Goal: Information Seeking & Learning: Learn about a topic

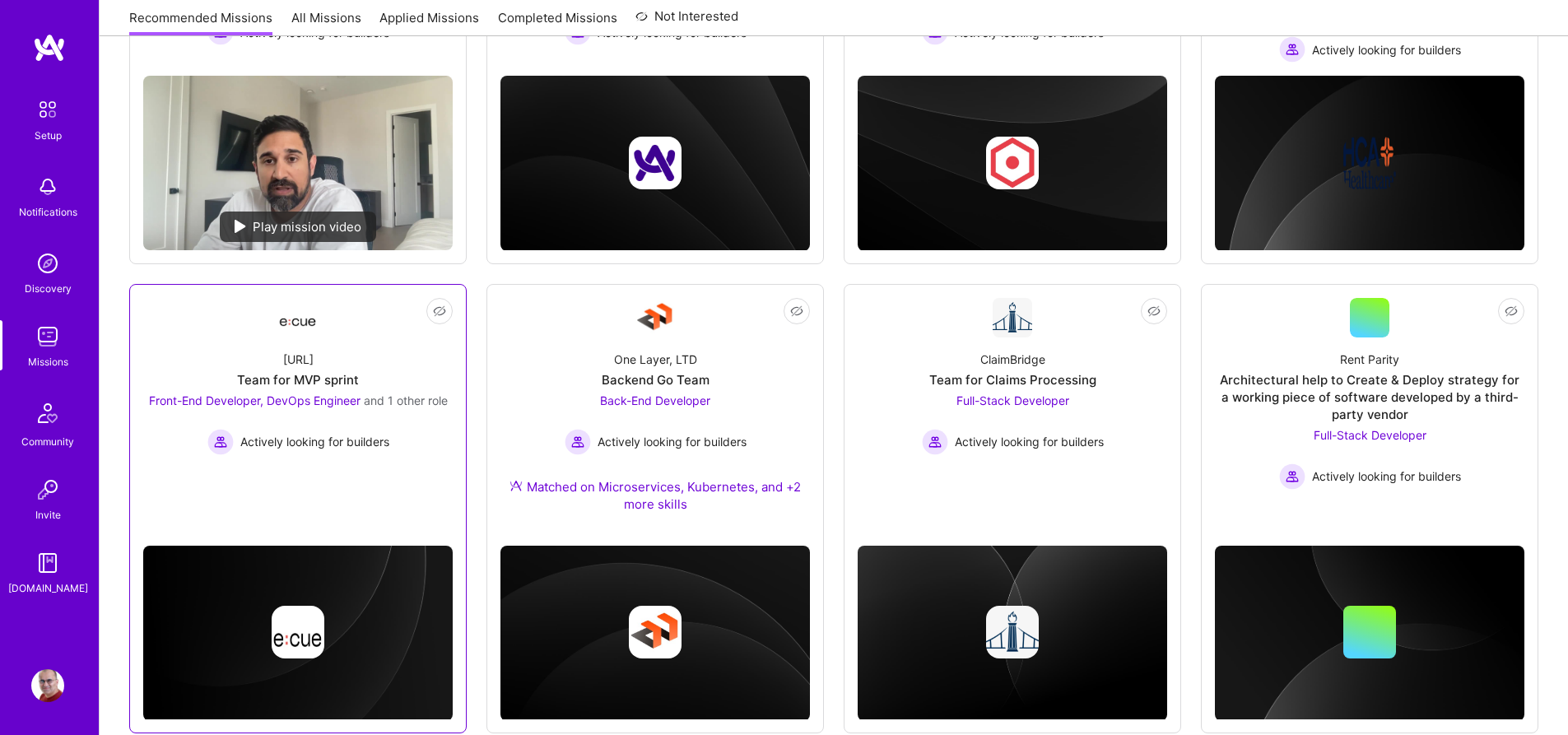
scroll to position [405, 0]
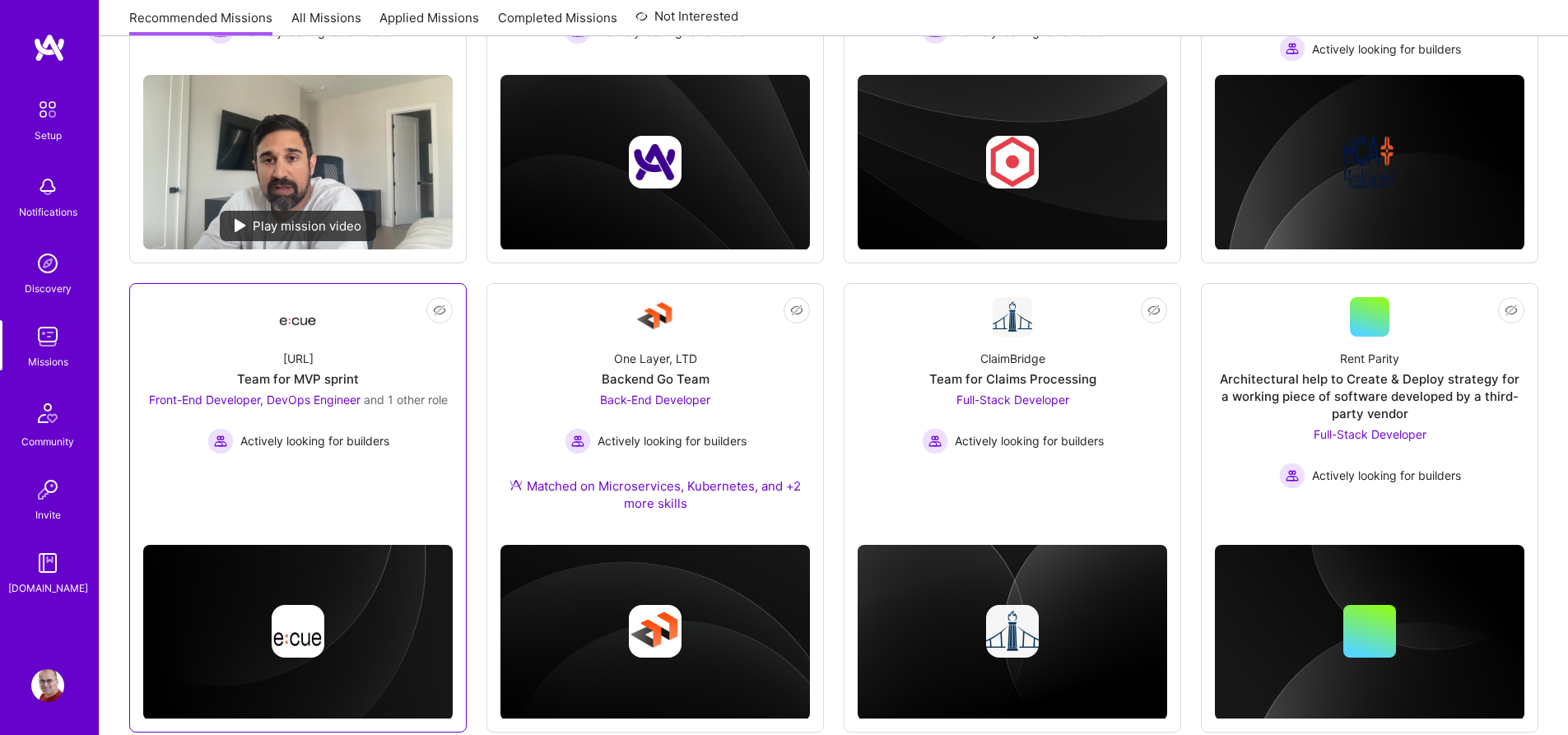
click at [408, 355] on div "[URL] Team for MVP sprint Front-End Developer, DevOps Engineer and 1 other role…" at bounding box center [297, 396] width 310 height 118
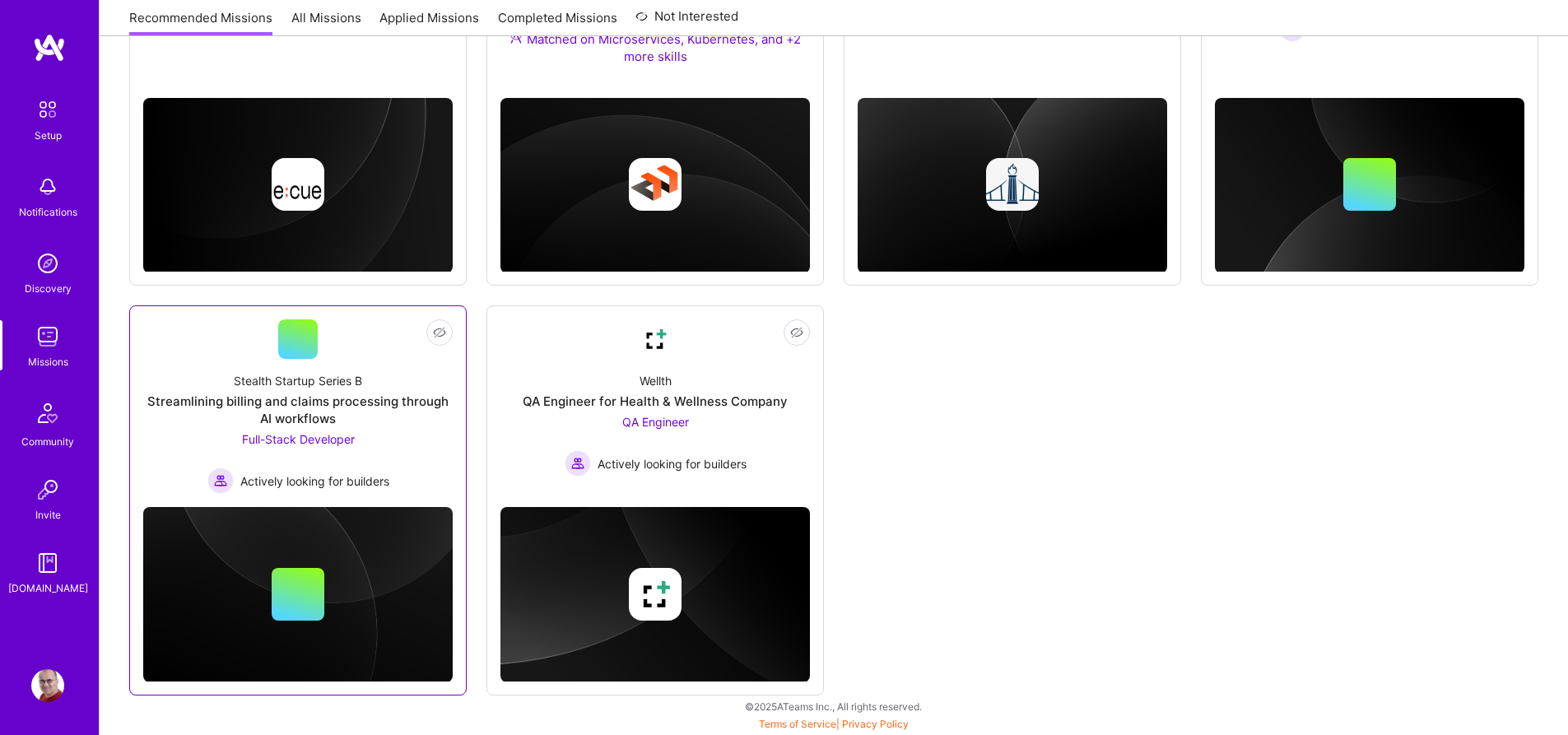
scroll to position [847, 0]
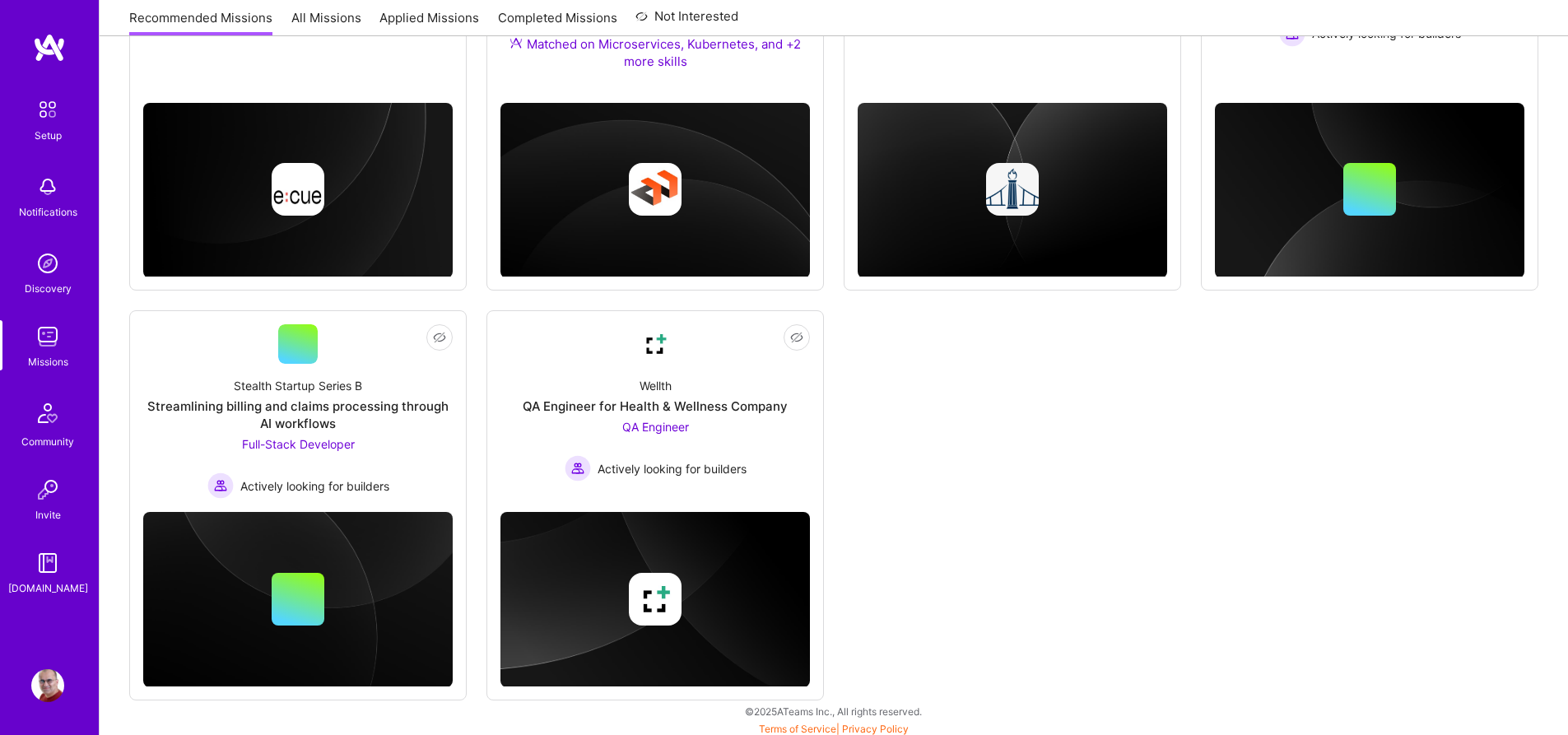
click at [897, 373] on div "Not Interested KPMG AI & Behavioral Science Platform Front-End Developer Active…" at bounding box center [834, 65] width 1409 height 1269
click at [307, 350] on div at bounding box center [298, 344] width 39 height 39
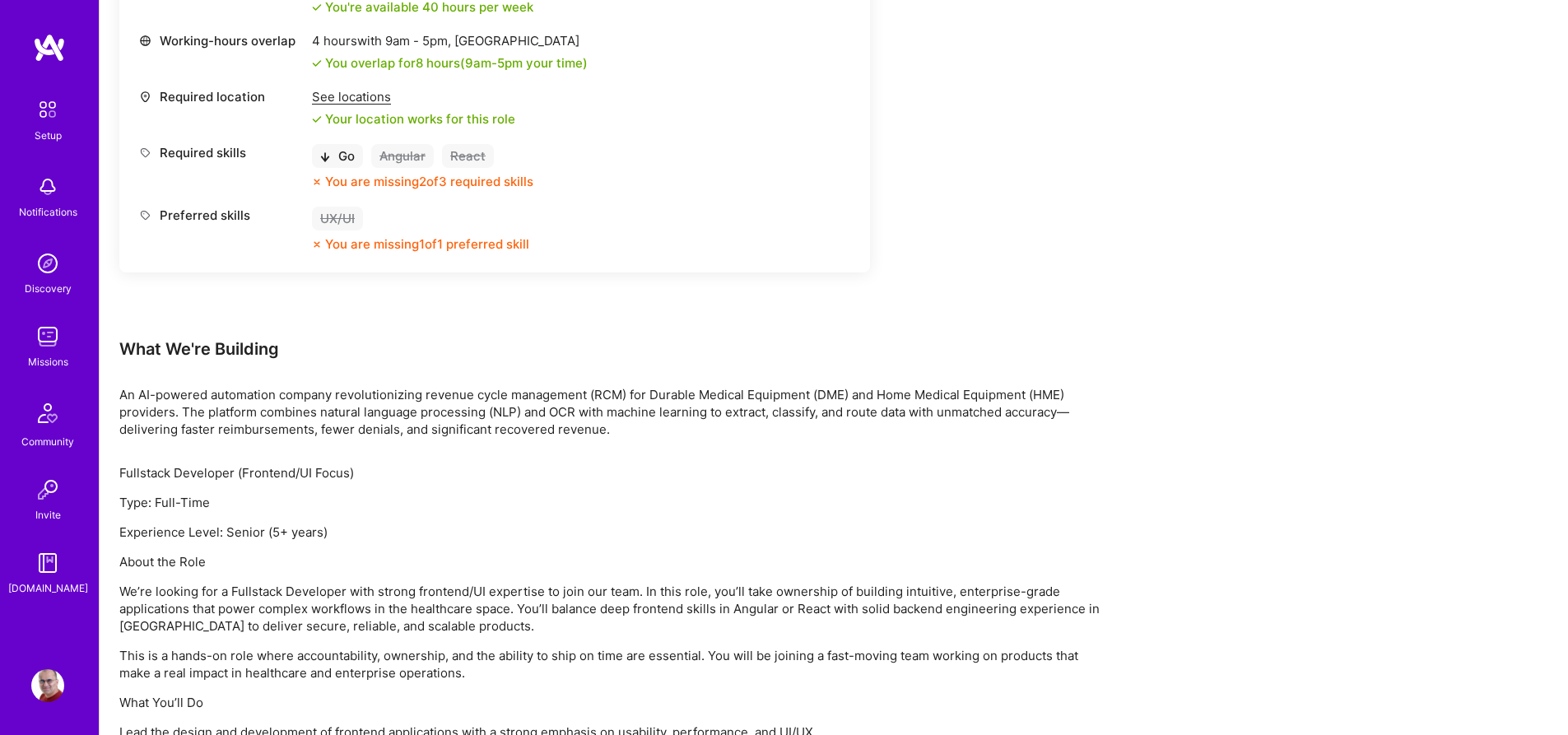
scroll to position [716, 0]
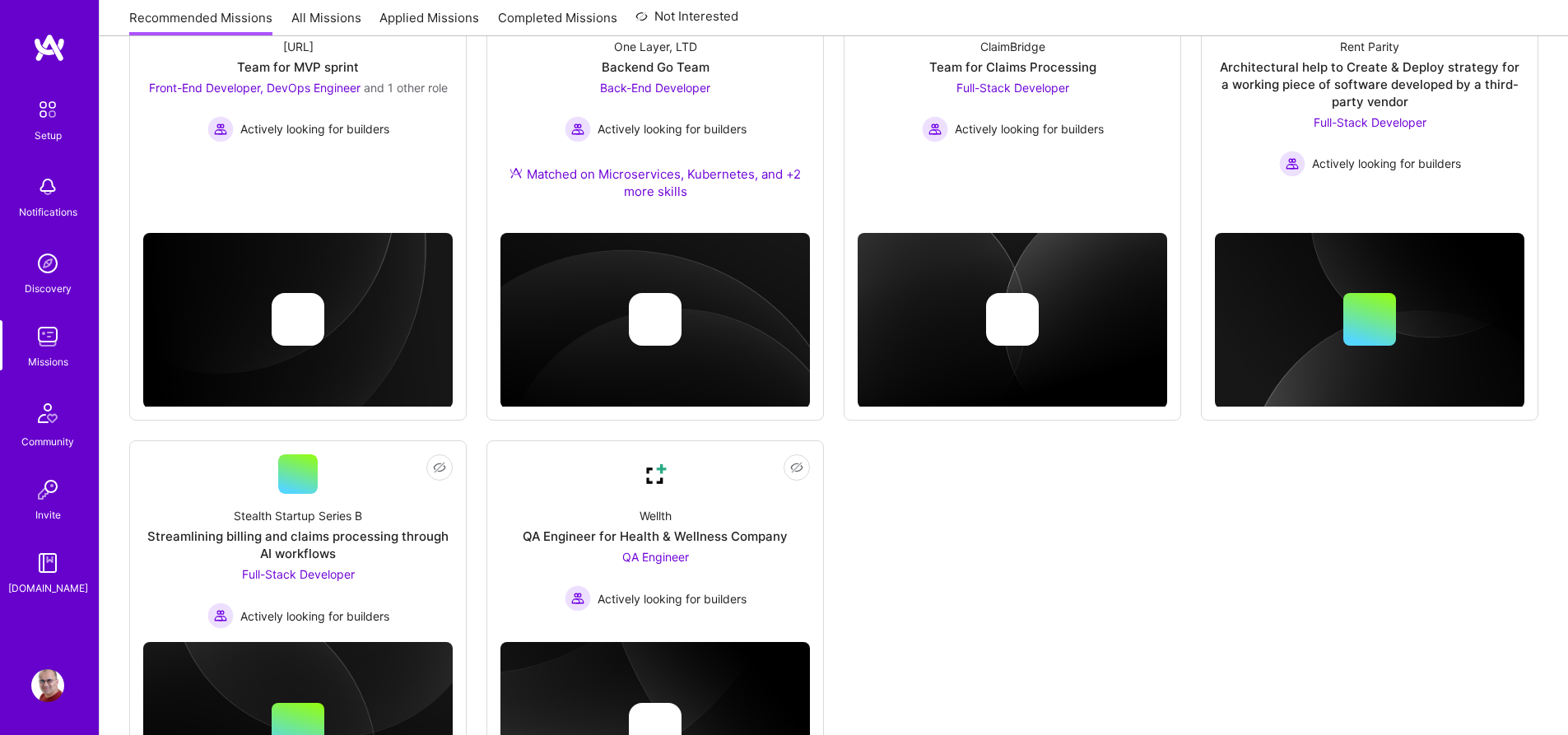
scroll to position [847, 0]
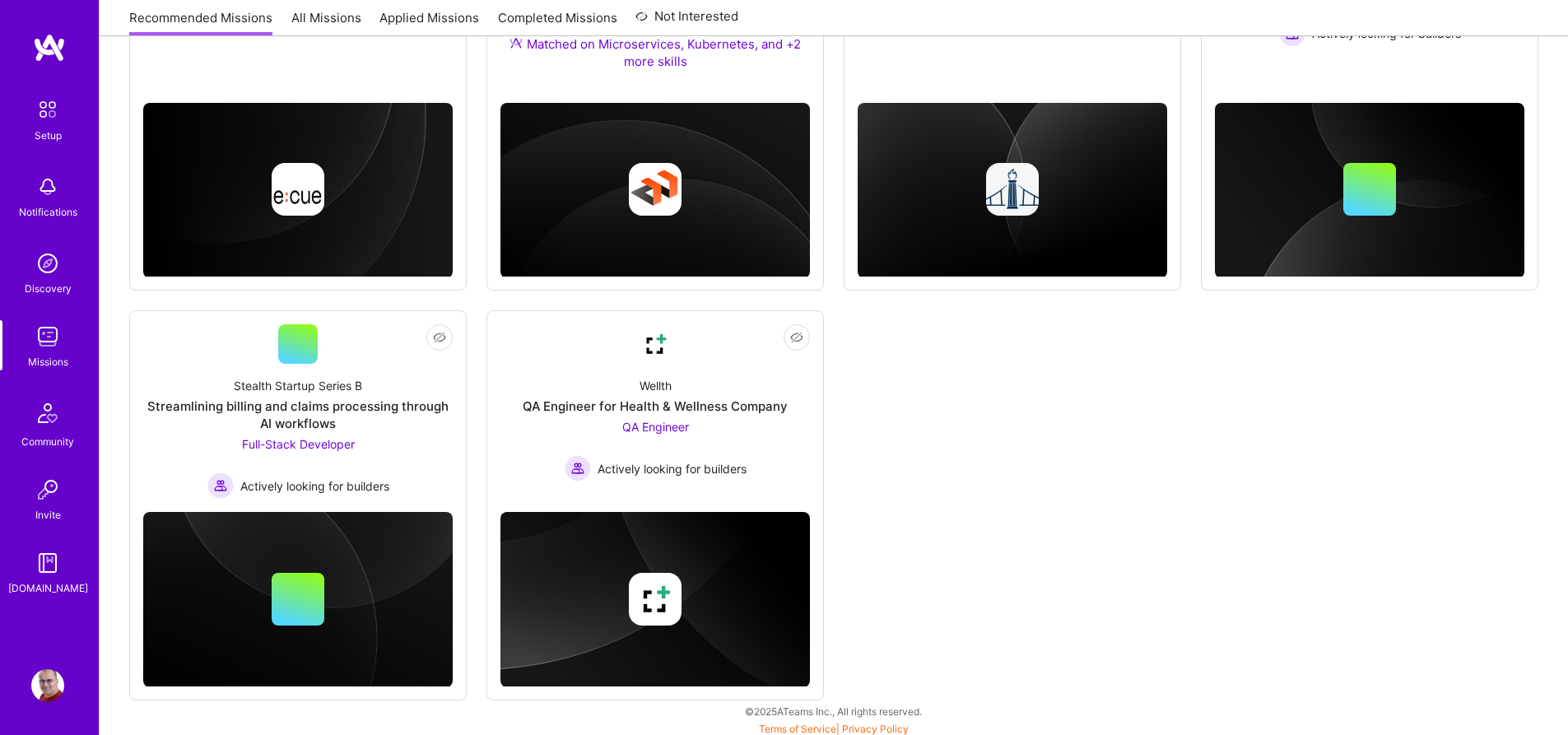
click at [331, 18] on link "All Missions" at bounding box center [326, 22] width 70 height 27
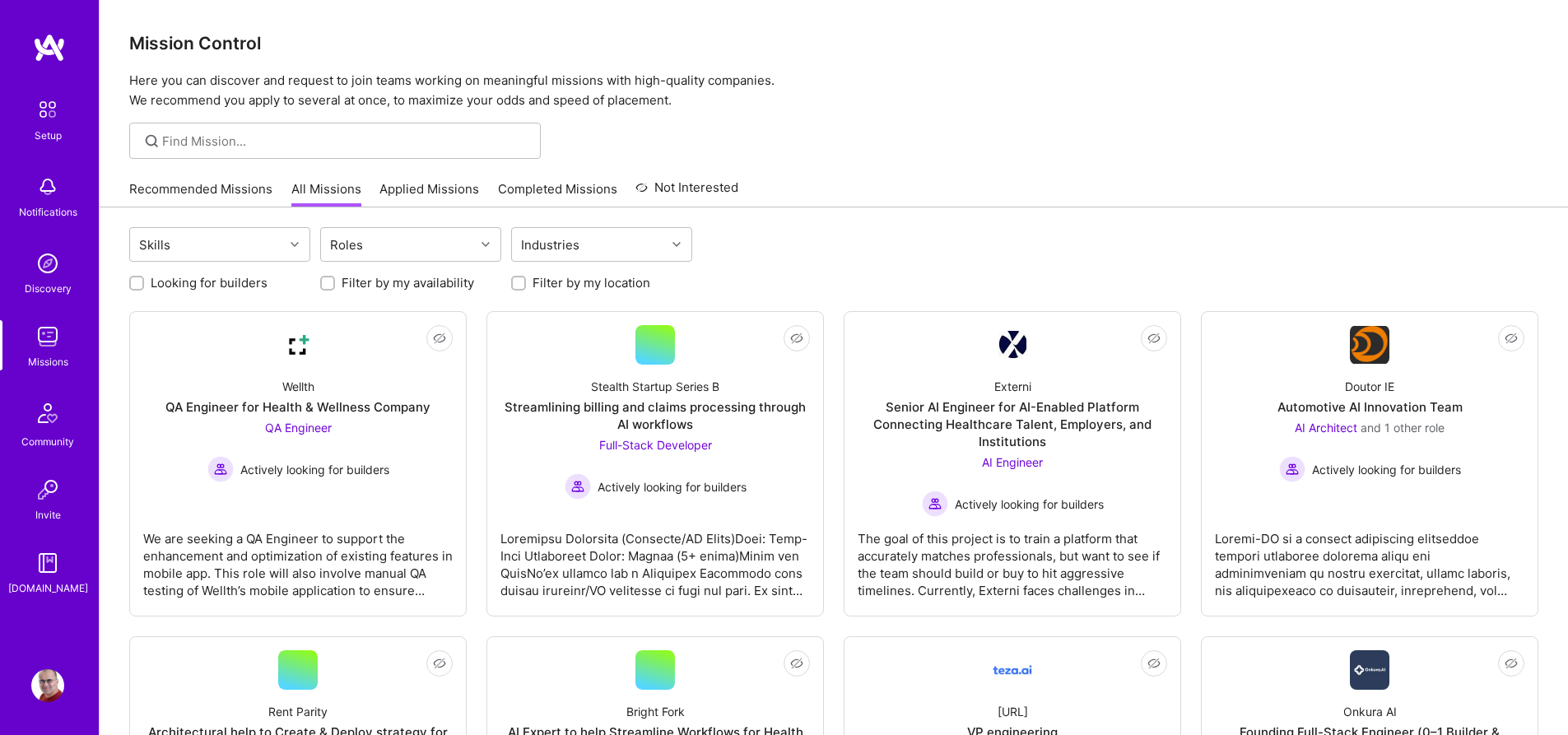
click at [258, 287] on label "Looking for builders" at bounding box center [209, 282] width 117 height 17
click at [144, 287] on input "Looking for builders" at bounding box center [138, 284] width 12 height 12
checkbox input "true"
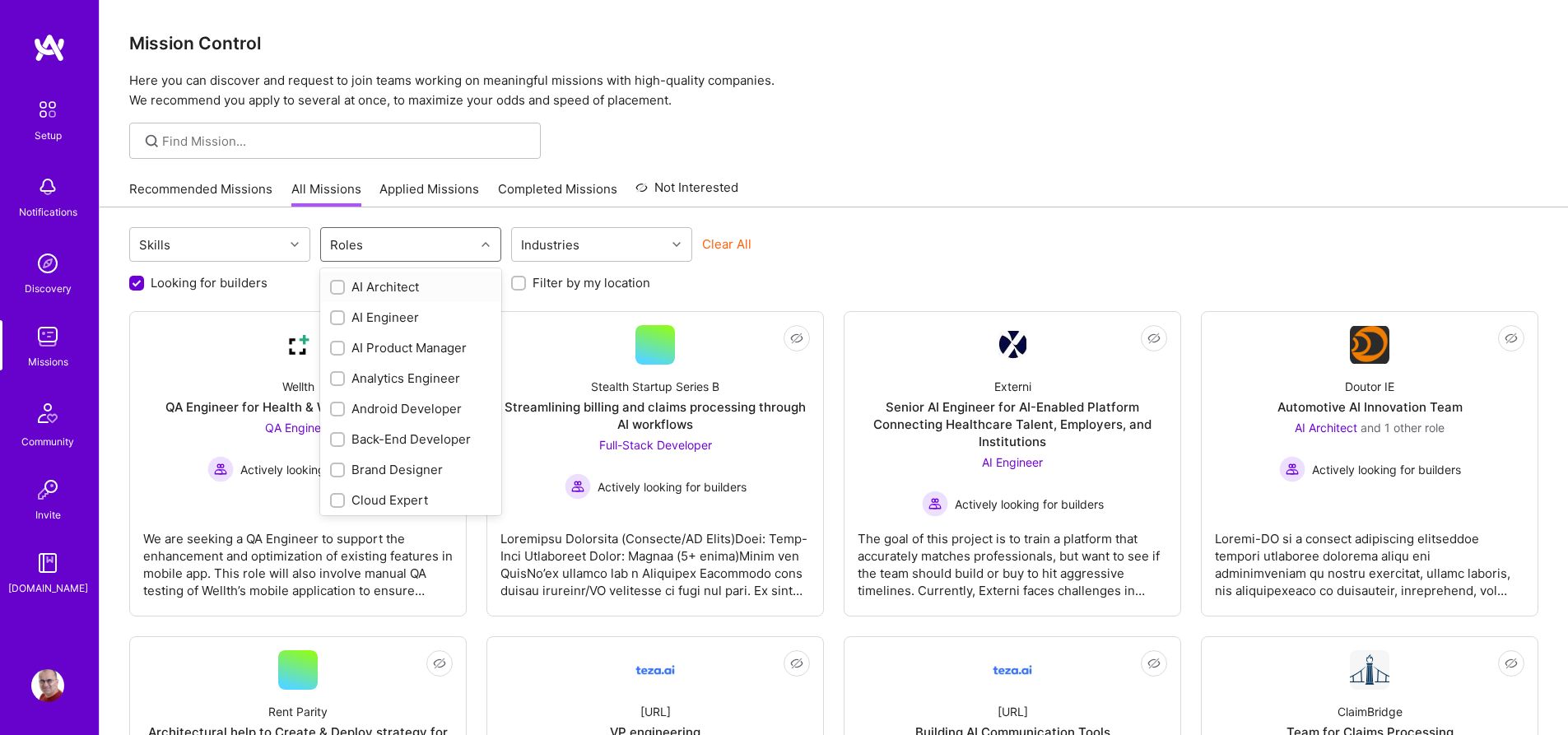
click at [405, 248] on div "Roles" at bounding box center [398, 244] width 154 height 33
click at [416, 439] on div "Back-End Developer" at bounding box center [411, 438] width 162 height 17
checkbox input "true"
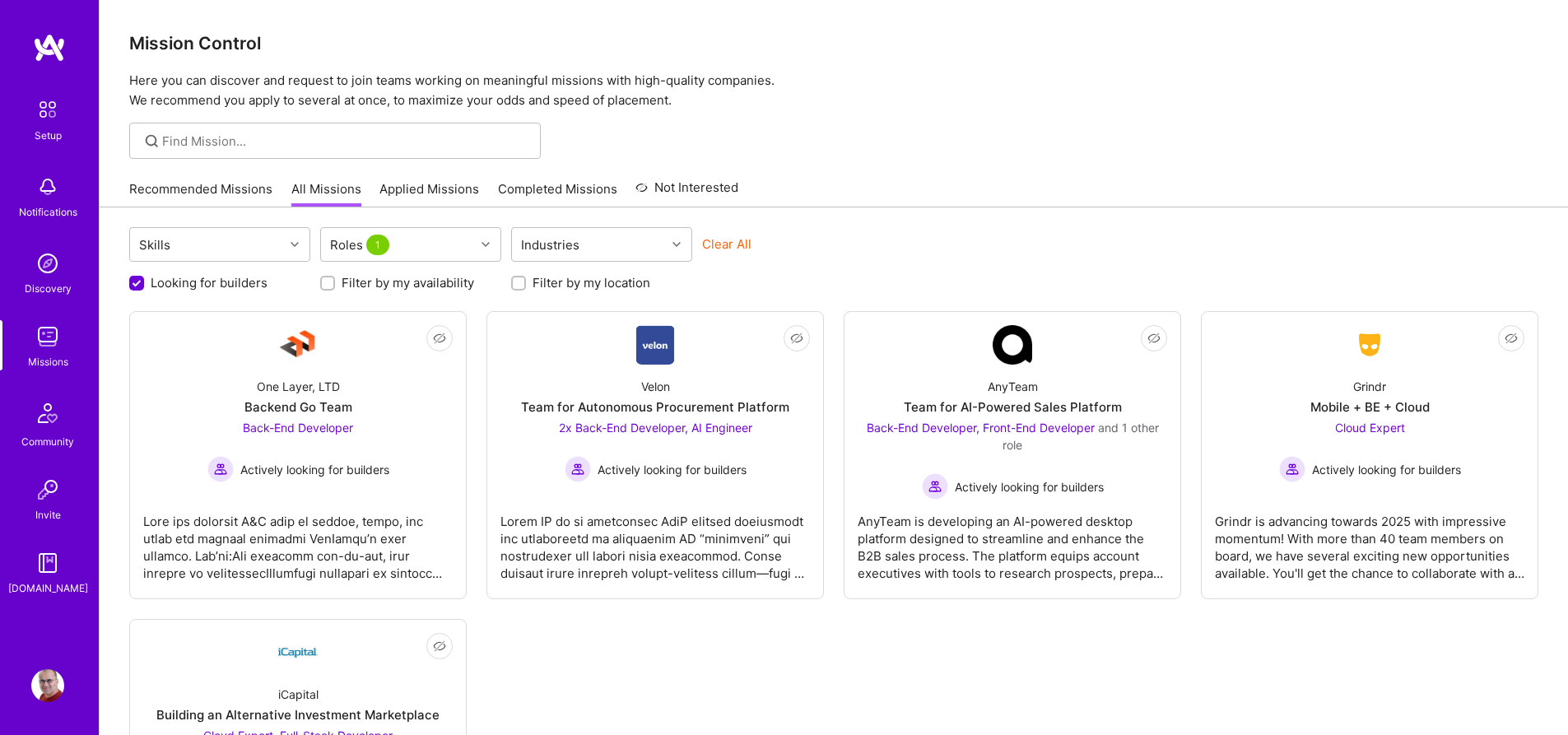
click at [1024, 163] on div "Mission Control Here you can discover and request to join teams working on mean…" at bounding box center [834, 430] width 1468 height 860
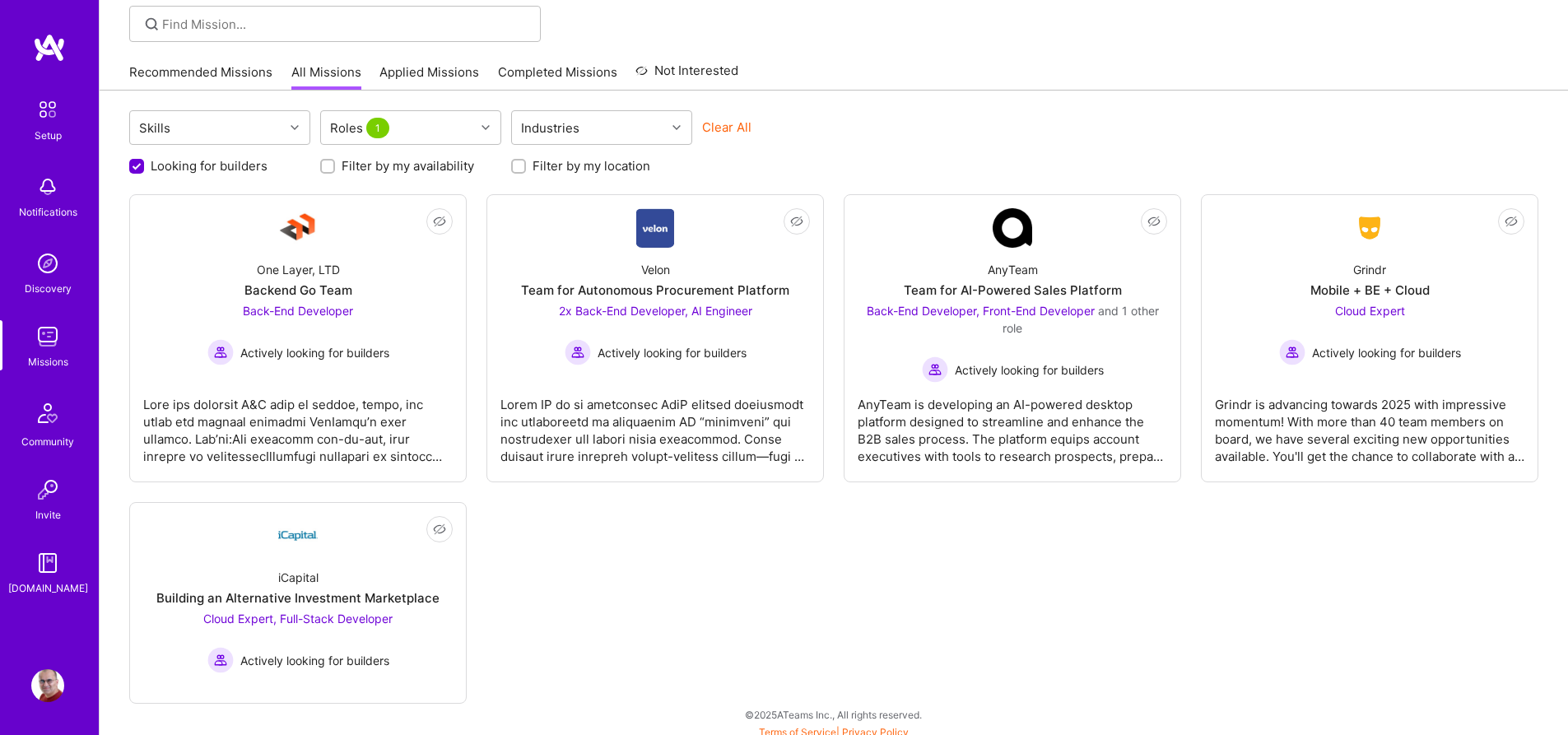
scroll to position [125, 0]
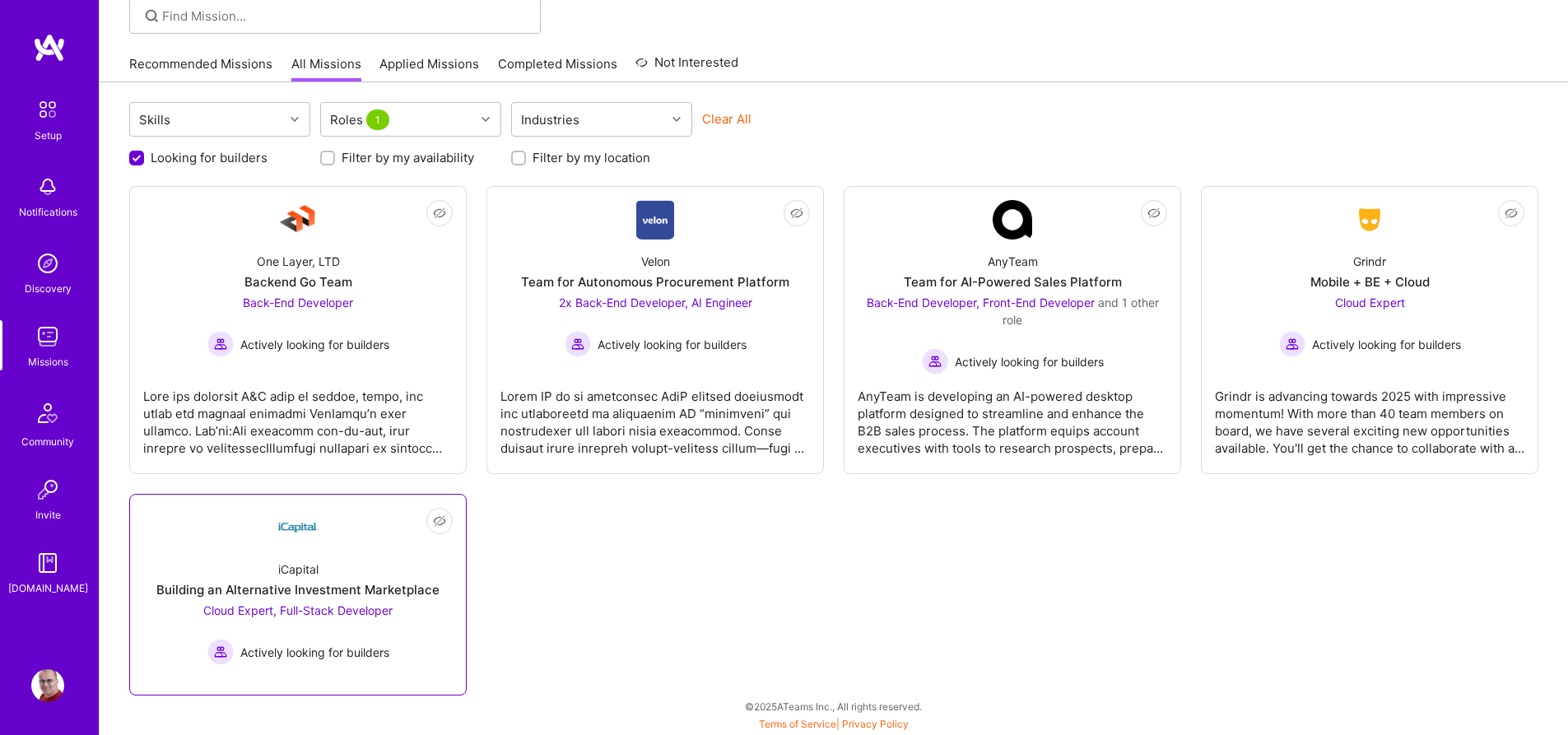
click at [395, 540] on link "Not Interested iCapital Building an Alternative Investment Marketplace Cloud Ex…" at bounding box center [297, 595] width 310 height 173
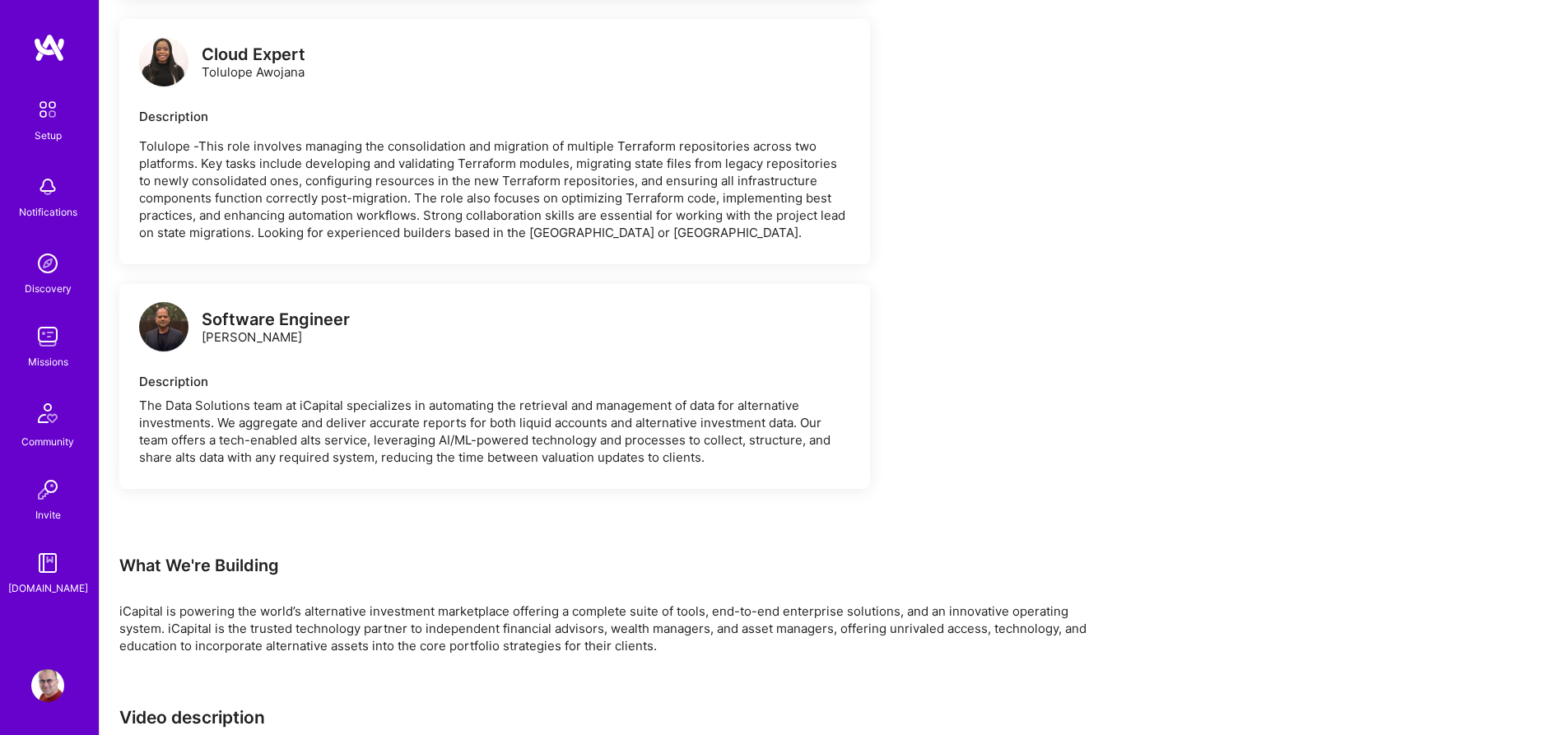
scroll to position [3941, 0]
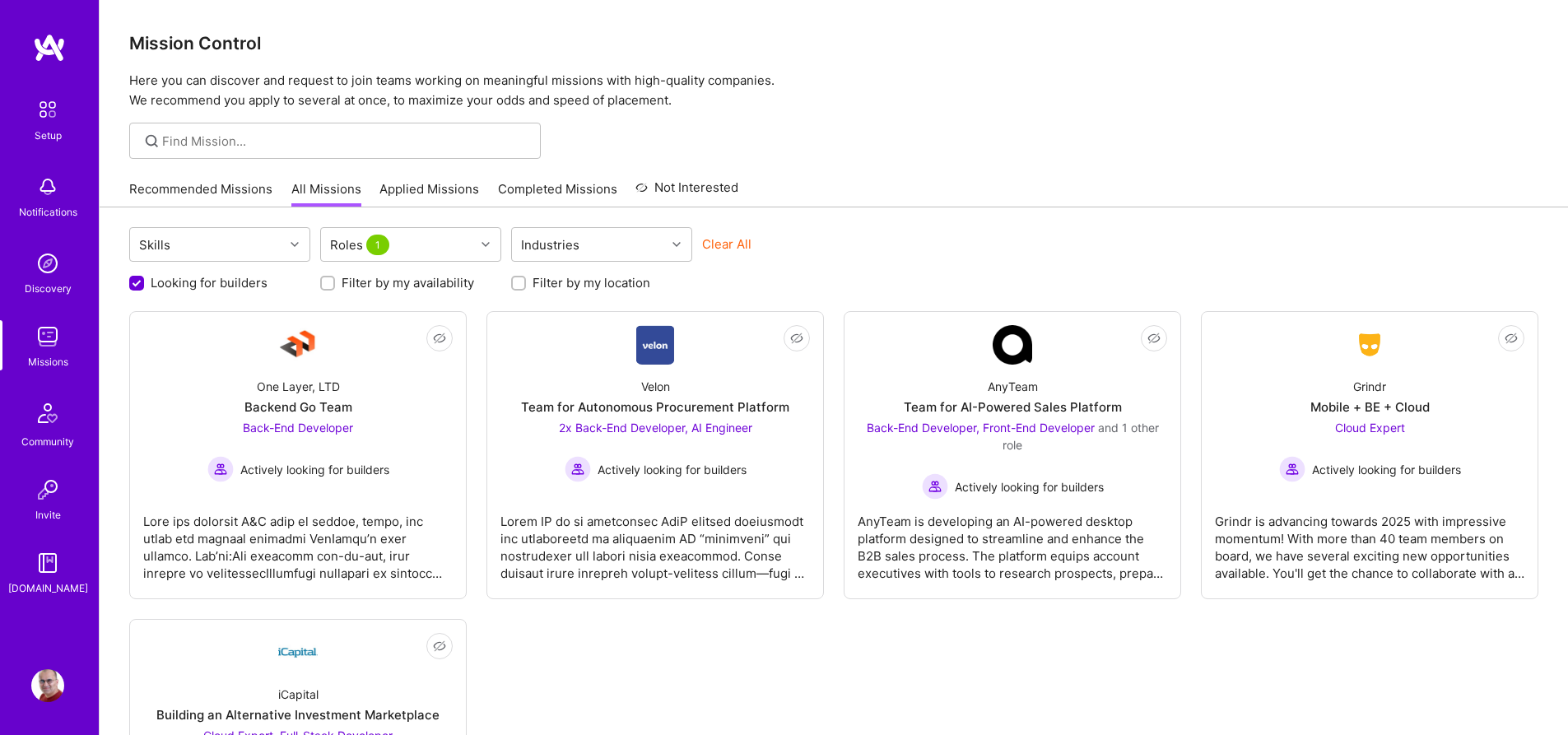
click at [888, 86] on p "Here you can discover and request to join teams working on meaningful missions …" at bounding box center [834, 90] width 1409 height 39
